Goal: Task Accomplishment & Management: Use online tool/utility

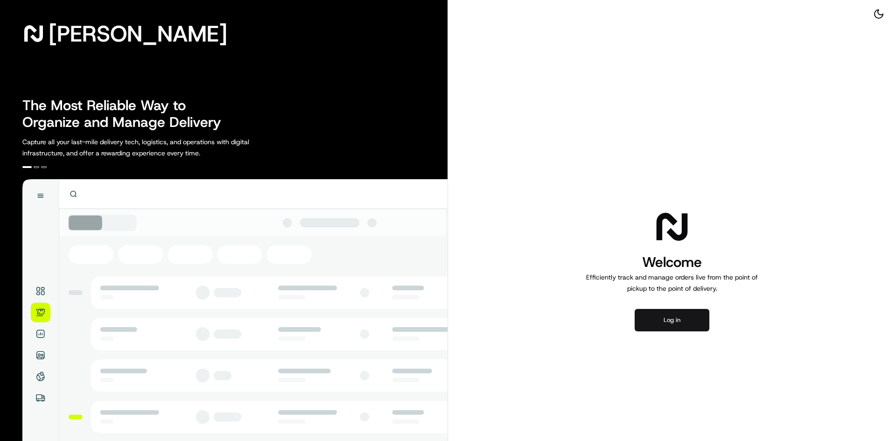
click at [665, 311] on button "Log in" at bounding box center [672, 320] width 75 height 22
